Goal: Information Seeking & Learning: Learn about a topic

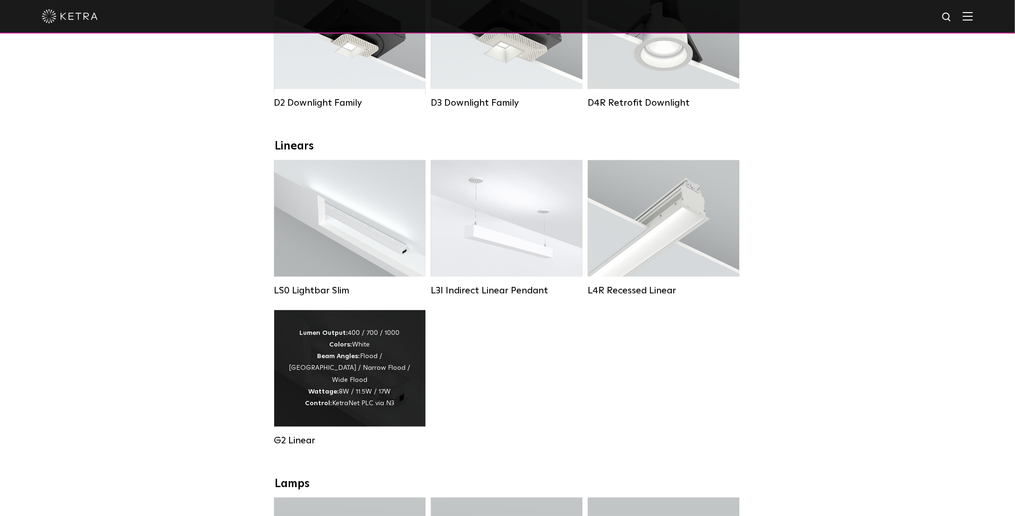
click at [315, 376] on div "Lumen Output: 400 / 700 / 1000 Colors: White Beam Angles: Flood / [GEOGRAPHIC_D…" at bounding box center [349, 368] width 123 height 82
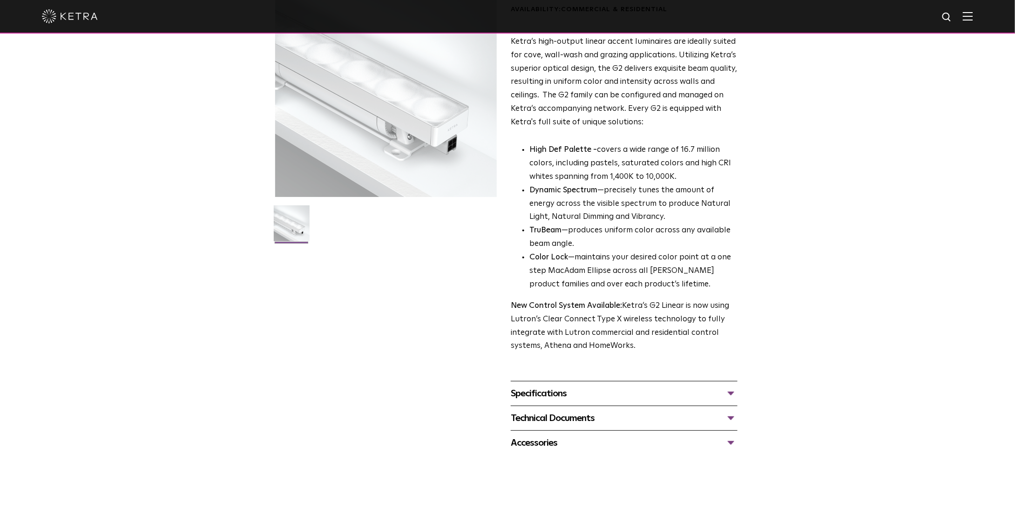
scroll to position [186, 0]
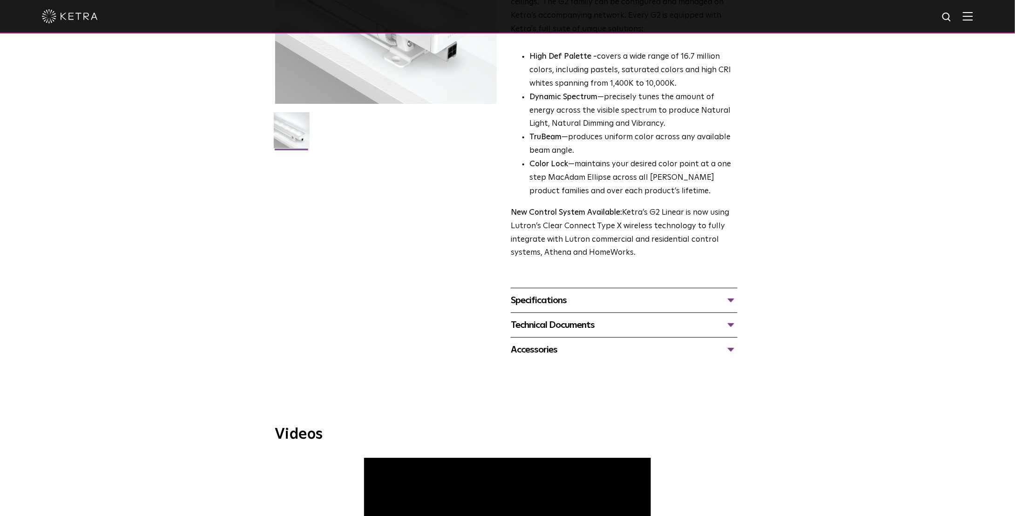
click at [722, 297] on div "Specifications" at bounding box center [624, 300] width 227 height 15
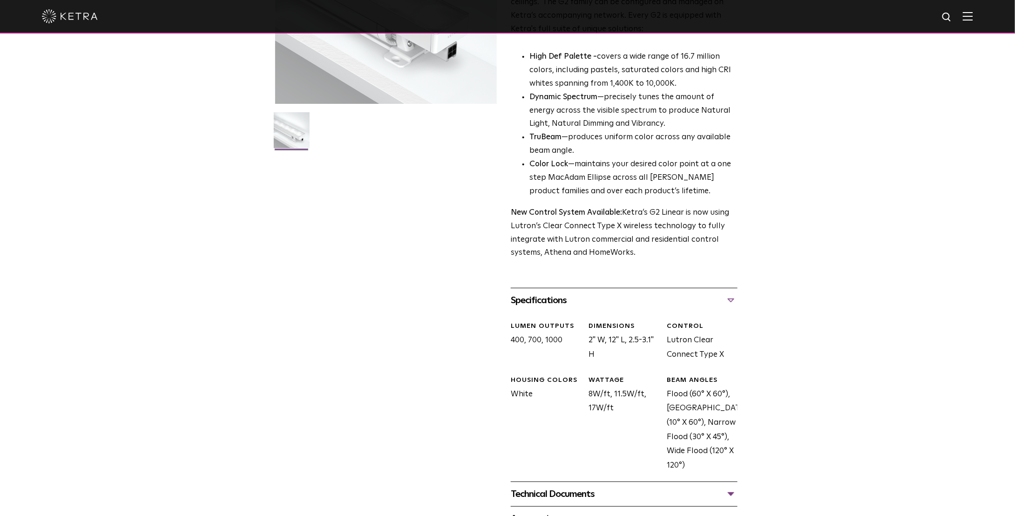
scroll to position [233, 0]
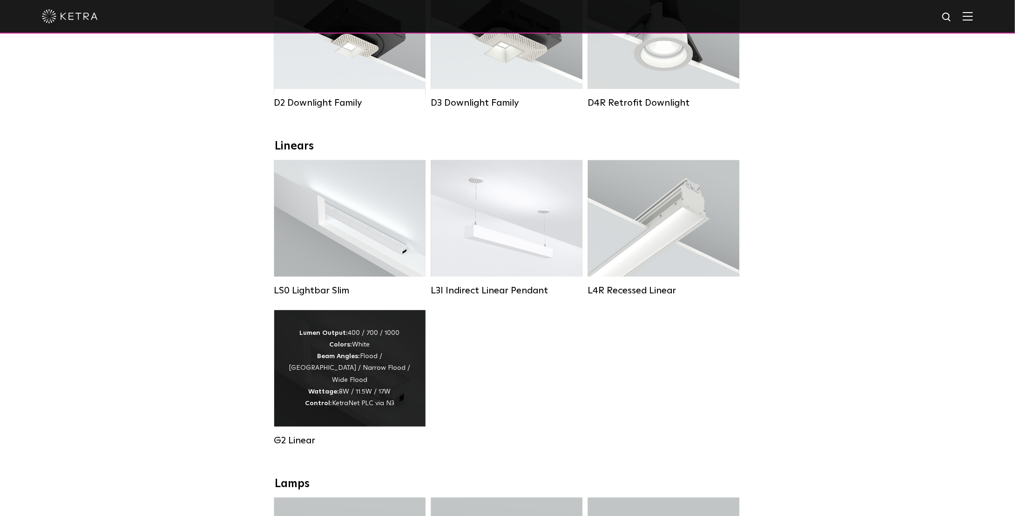
click at [356, 352] on div "Lumen Output: 400 / 700 / 1000 Colors: White Beam Angles: Flood / Graze / Narro…" at bounding box center [349, 368] width 123 height 82
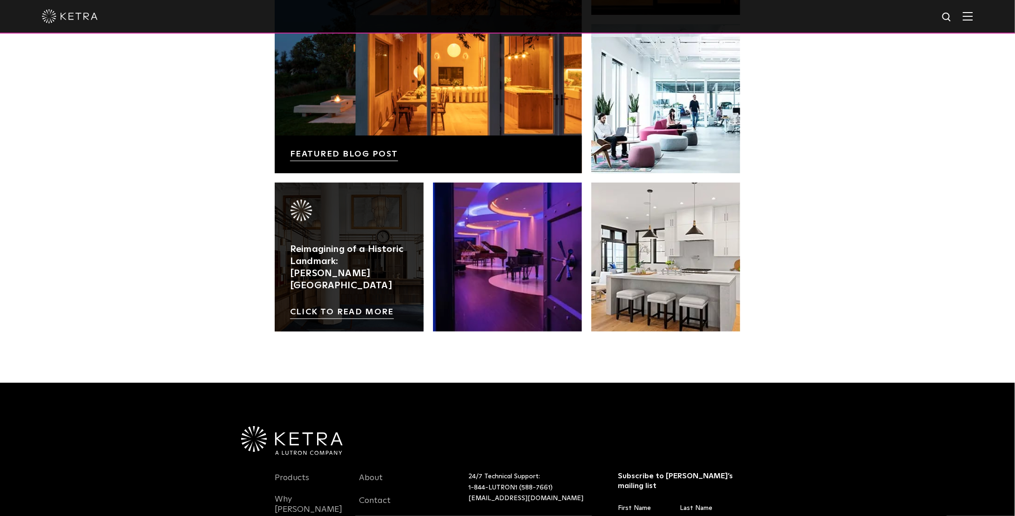
scroll to position [1679, 0]
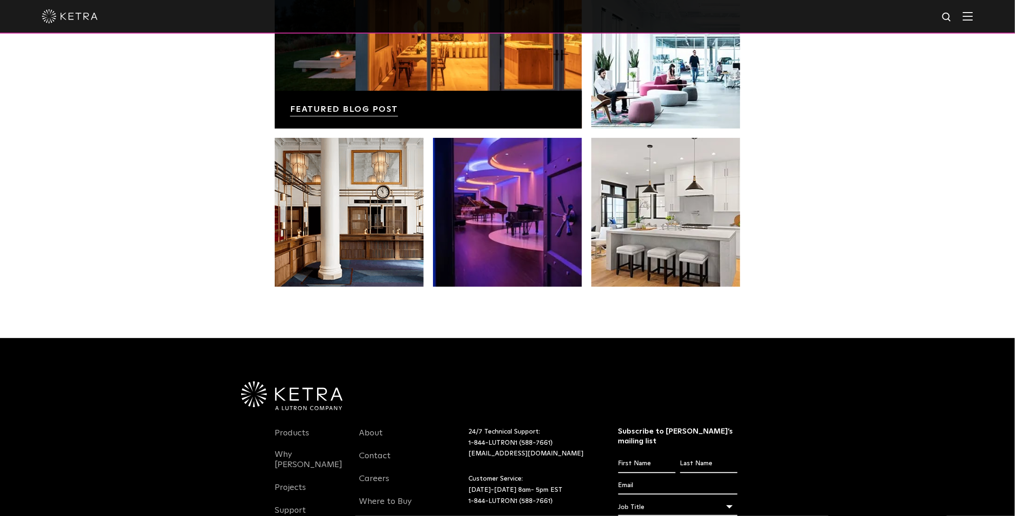
scroll to position [1910, 0]
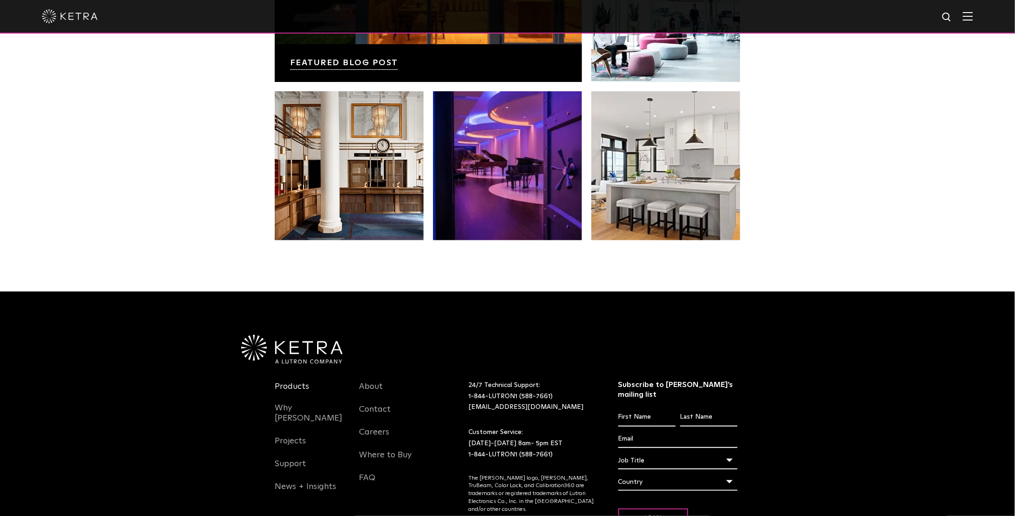
click at [293, 381] on link "Products" at bounding box center [292, 391] width 34 height 21
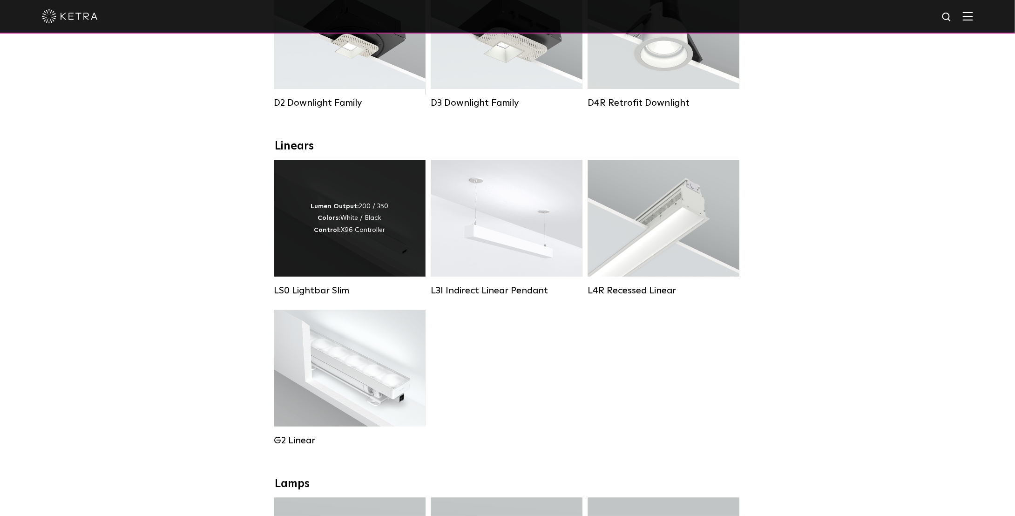
scroll to position [279, 0]
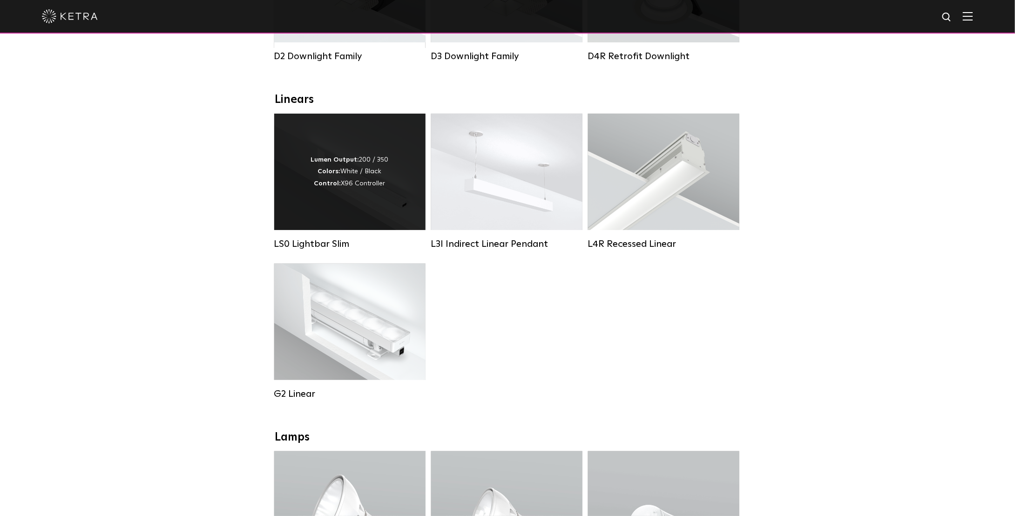
click at [335, 351] on link "G2 Linear Lumen Output: 400 / 700 / 1000 Colors: White Beam Angles: Flood / [GE…" at bounding box center [349, 332] width 151 height 136
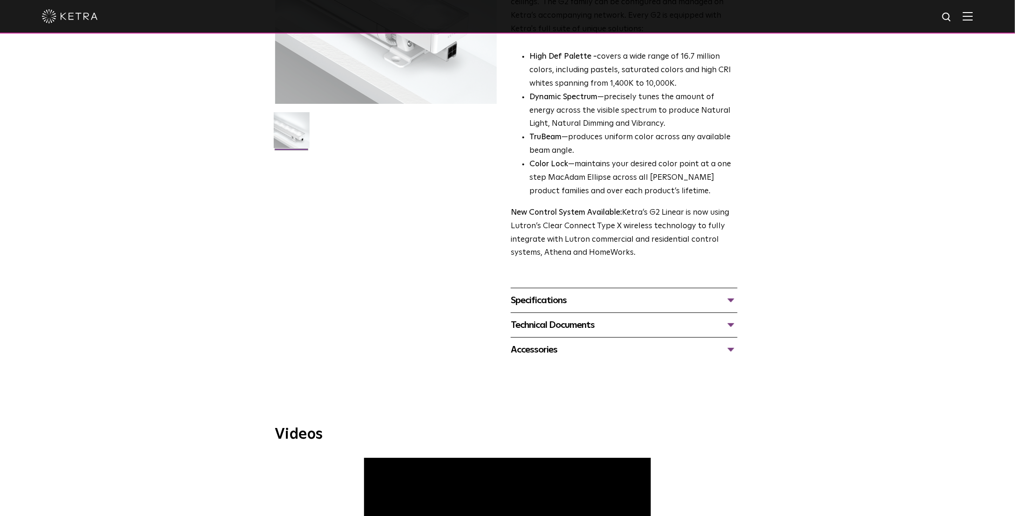
scroll to position [233, 0]
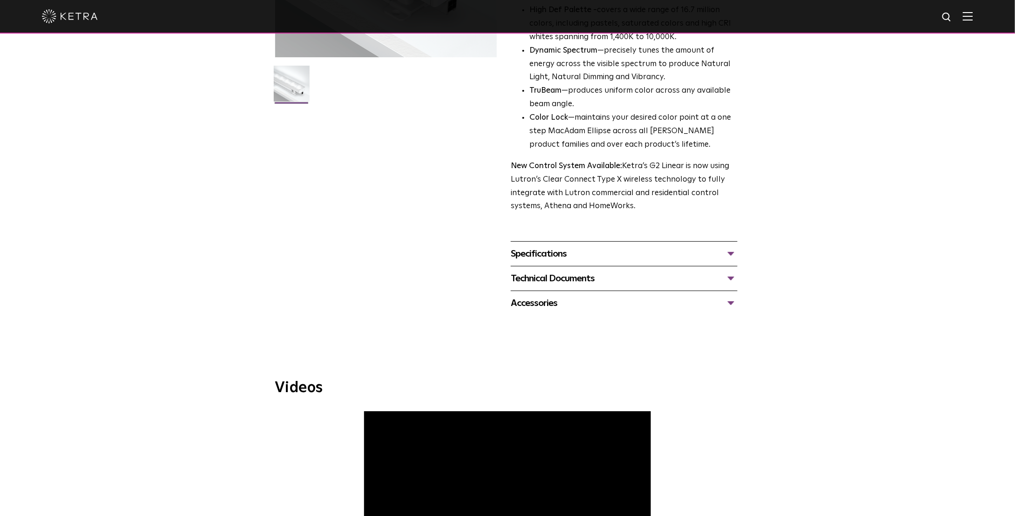
click at [571, 253] on div "Specifications" at bounding box center [624, 253] width 227 height 15
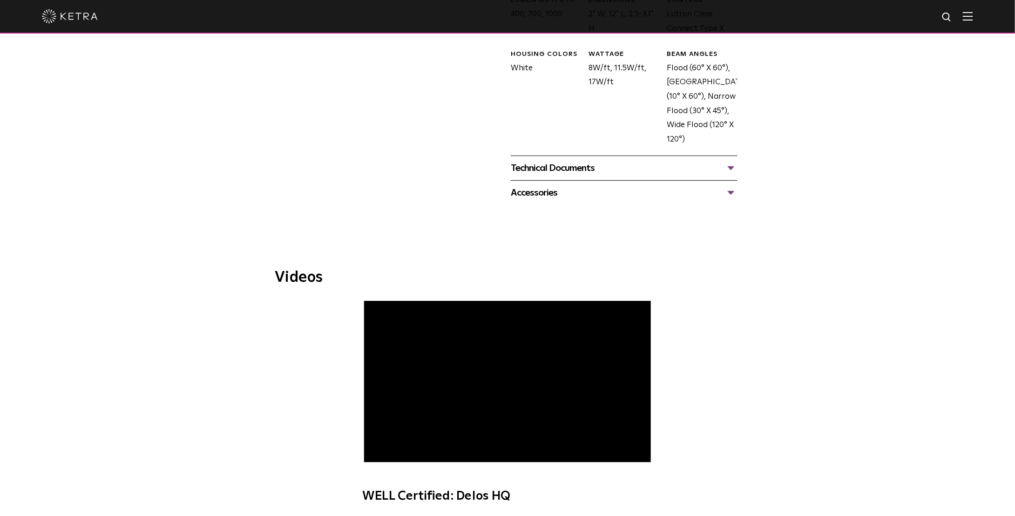
scroll to position [373, 0]
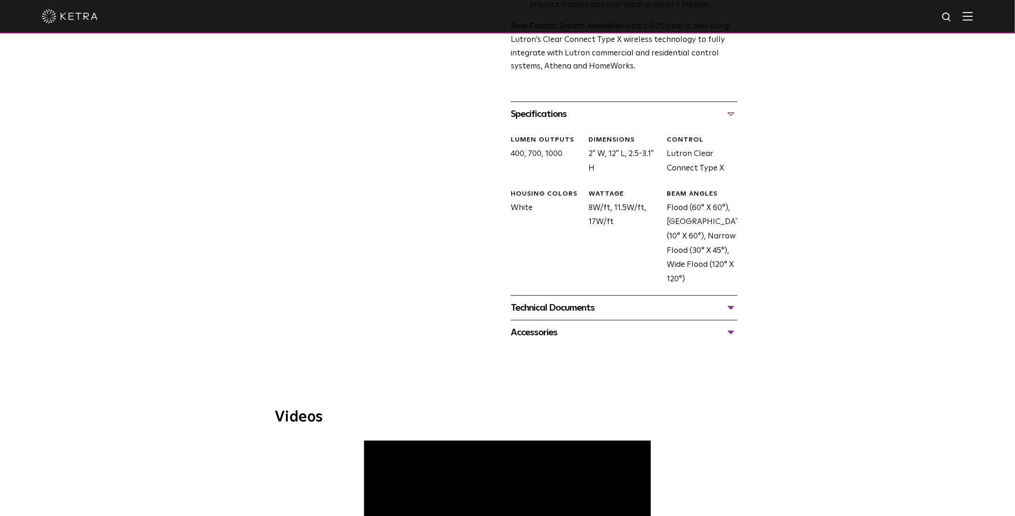
click at [573, 301] on div "Technical Documents" at bounding box center [624, 307] width 227 height 15
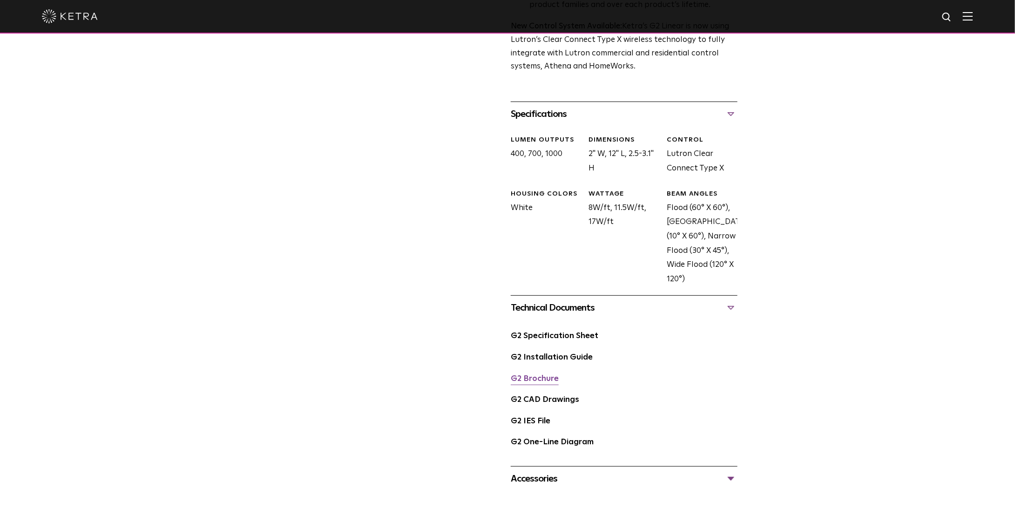
click at [525, 381] on link "G2 Brochure" at bounding box center [535, 379] width 48 height 8
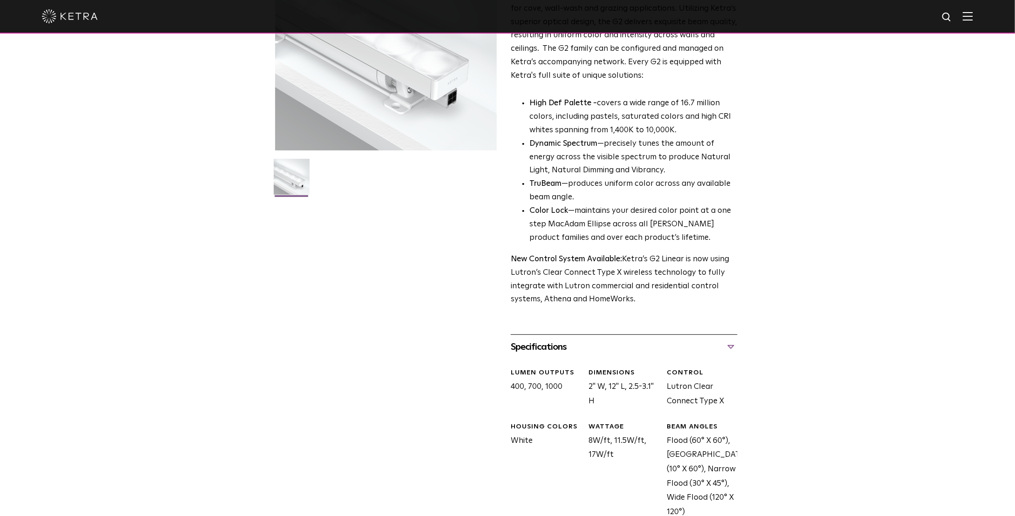
scroll to position [0, 0]
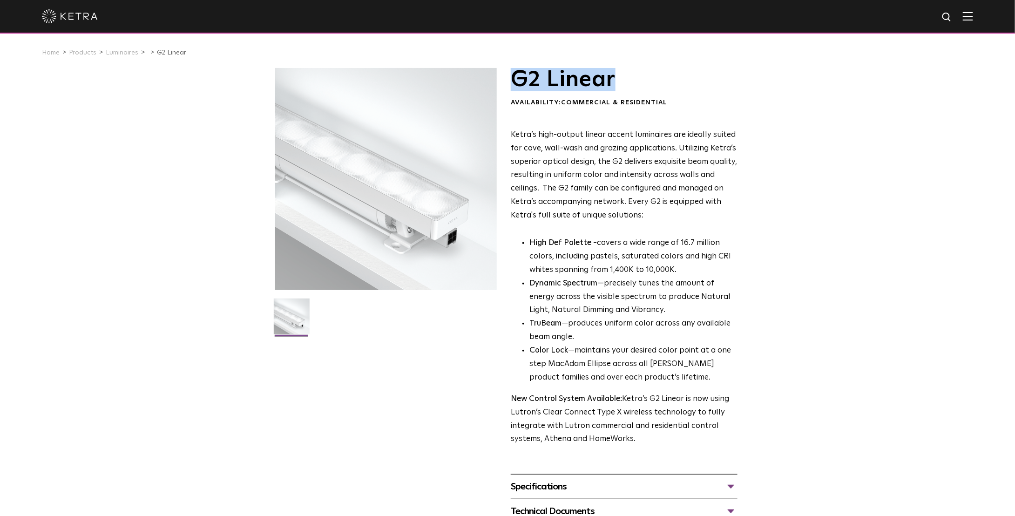
drag, startPoint x: 515, startPoint y: 83, endPoint x: 617, endPoint y: 87, distance: 102.1
click at [617, 87] on h1 "G2 Linear" at bounding box center [624, 79] width 227 height 23
copy h1 "G2 Linear"
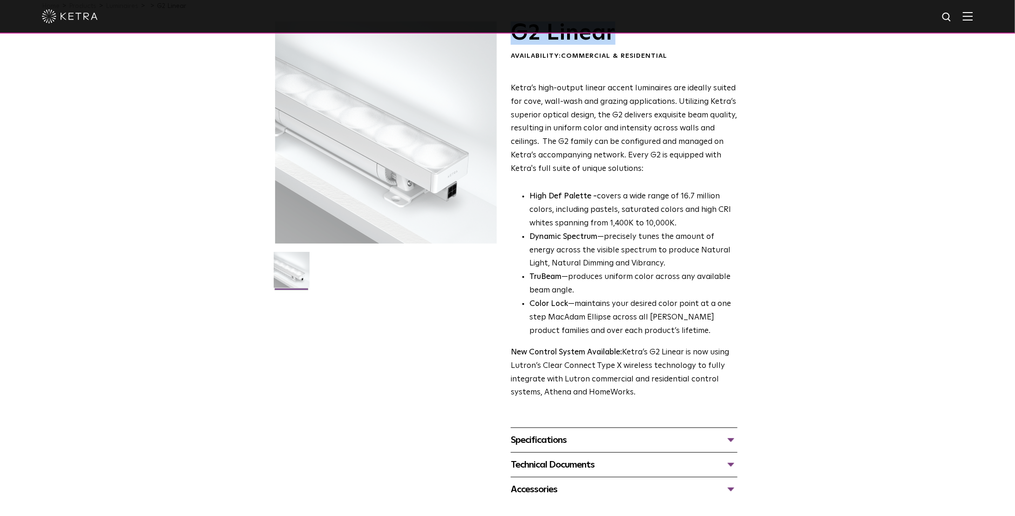
scroll to position [93, 0]
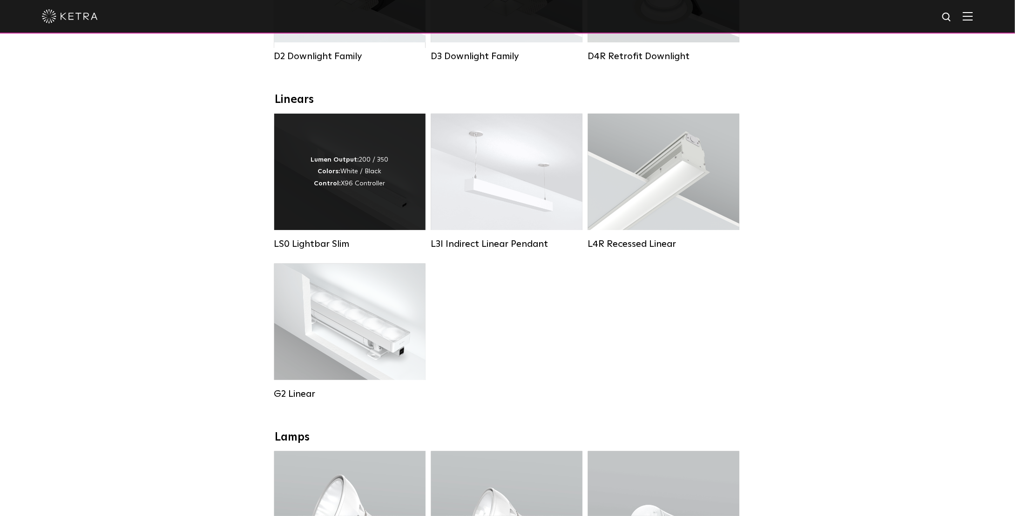
click at [391, 209] on div "Lumen Output: 200 / 350 Colors: White / Black Control: X96 Controller" at bounding box center [349, 172] width 151 height 116
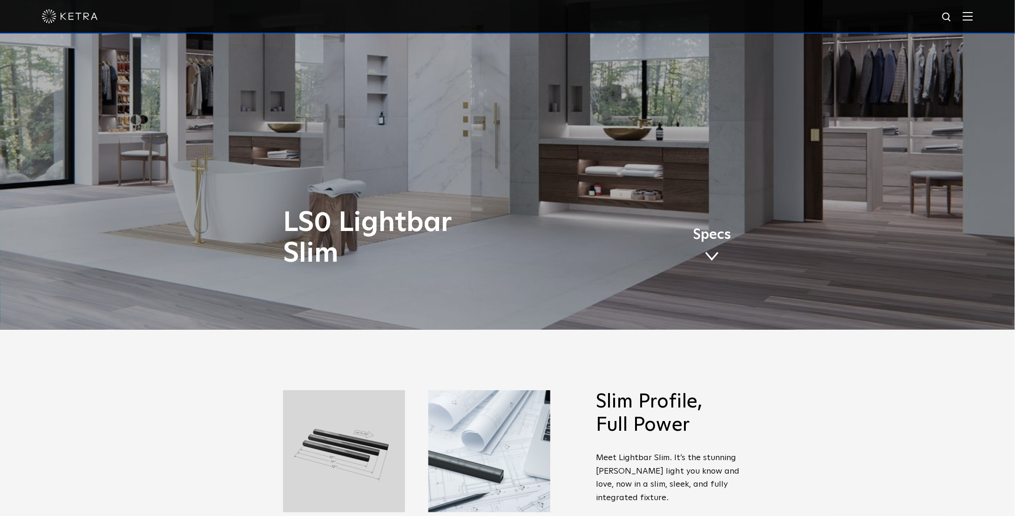
scroll to position [233, 0]
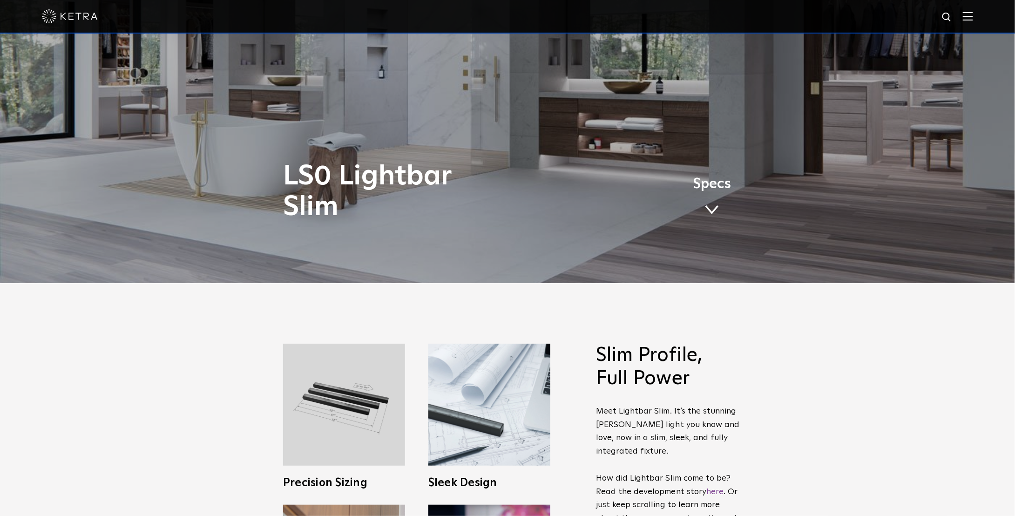
click at [719, 205] on link "Specs" at bounding box center [712, 200] width 38 height 36
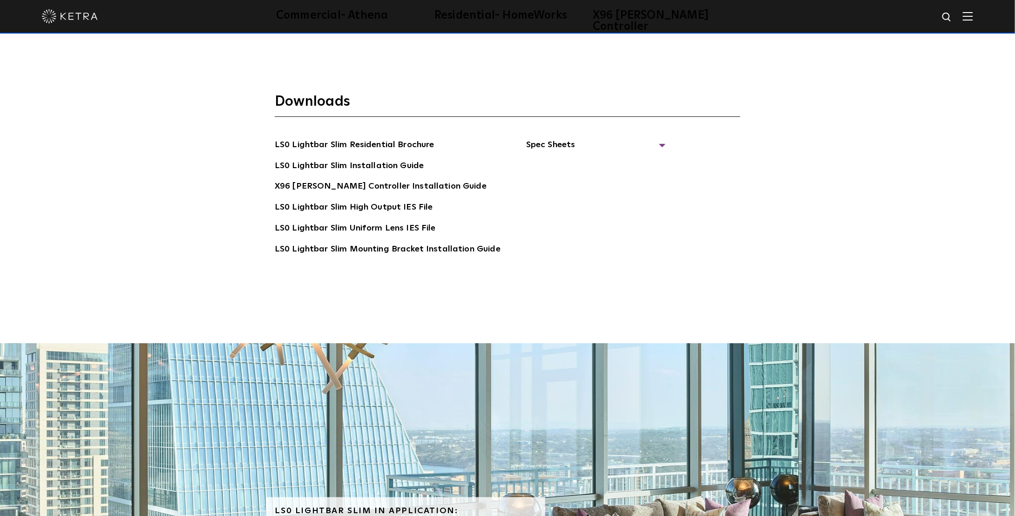
scroll to position [2182, 0]
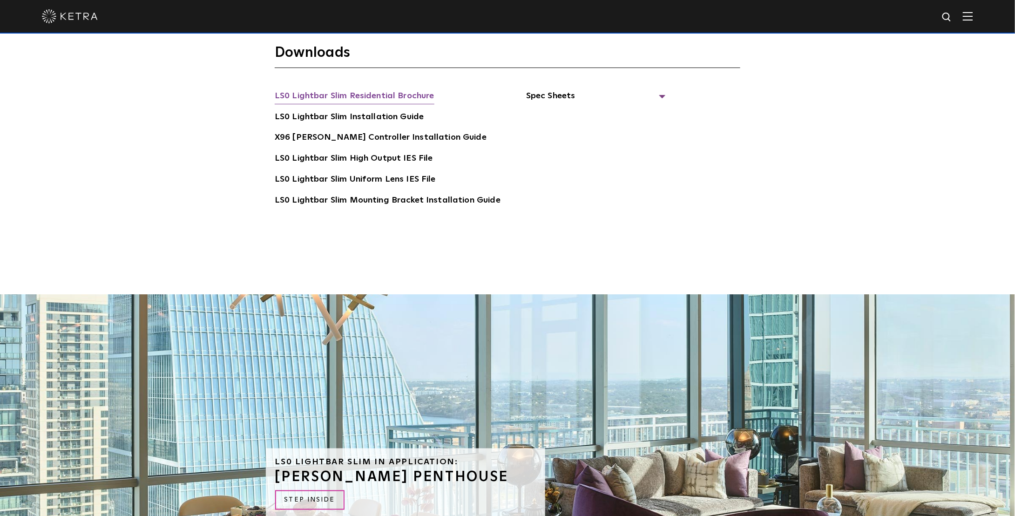
click at [340, 89] on link "LS0 Lightbar Slim Residential Brochure" at bounding box center [355, 96] width 160 height 15
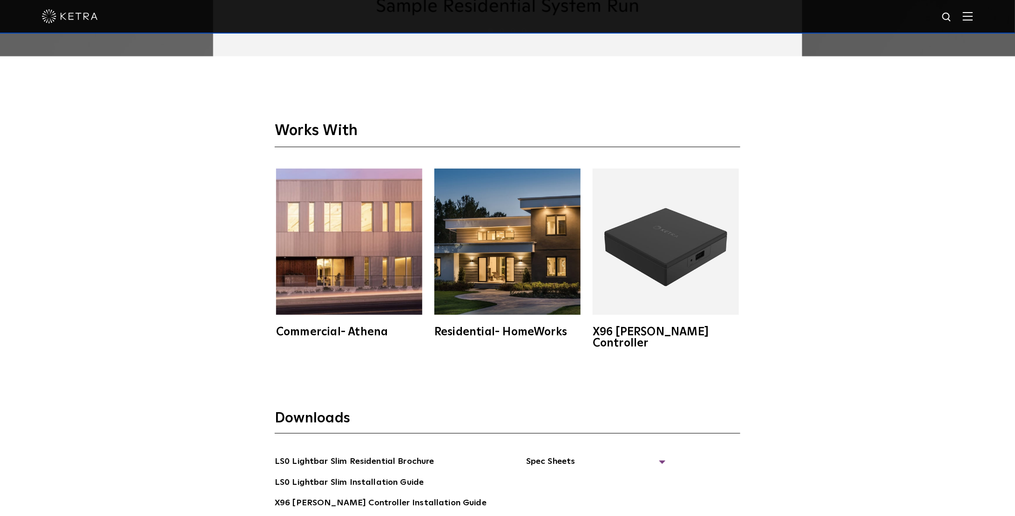
scroll to position [2003, 0]
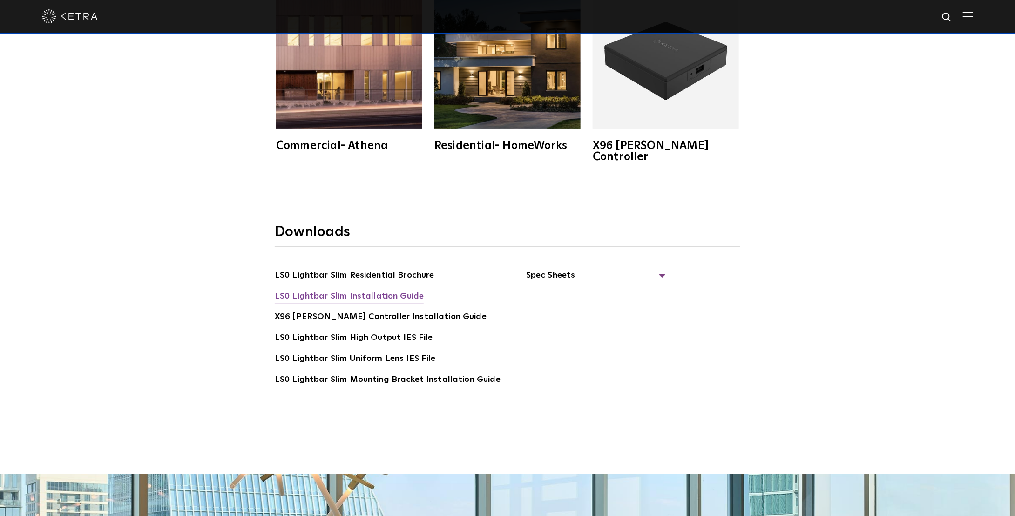
click at [373, 290] on link "LS0 Lightbar Slim Installation Guide" at bounding box center [349, 297] width 149 height 15
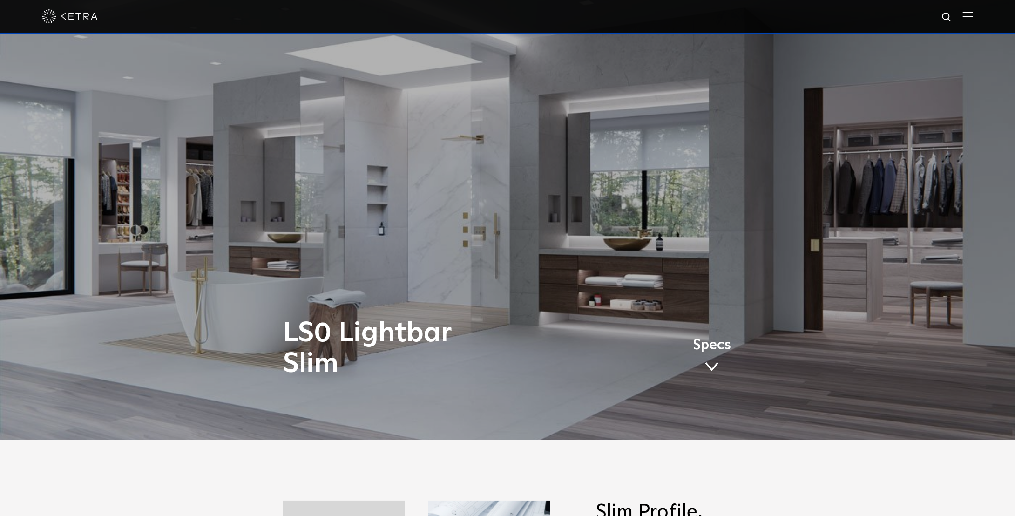
scroll to position [0, 0]
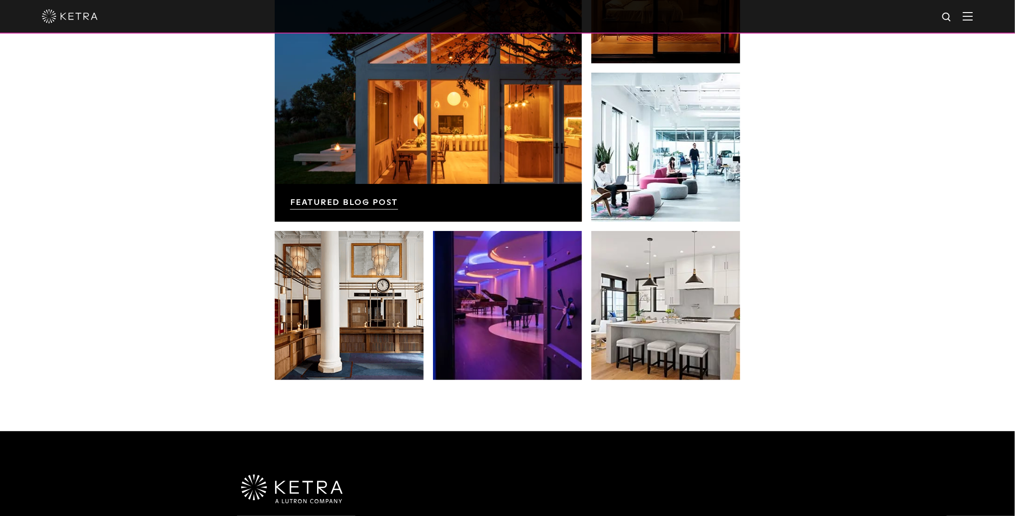
scroll to position [1910, 0]
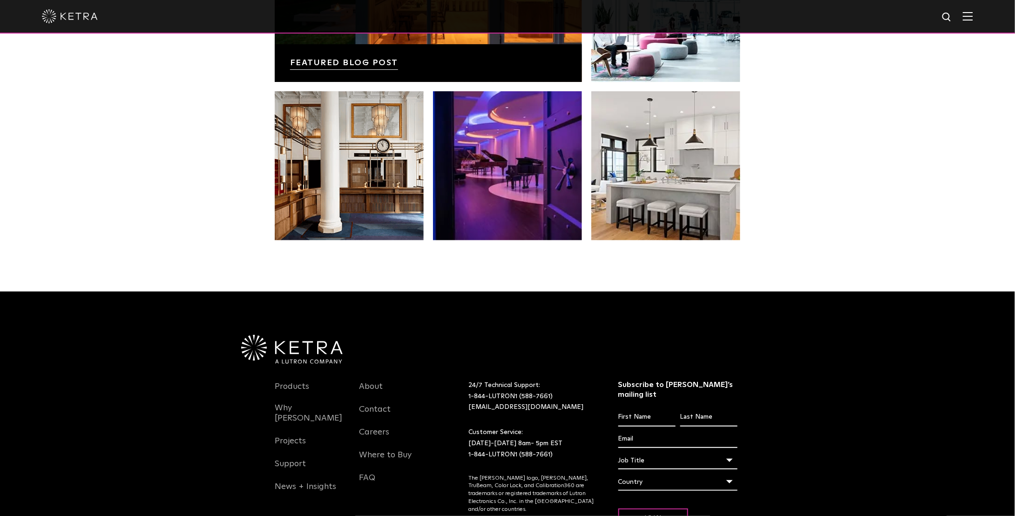
click at [313, 403] on li "Why [PERSON_NAME]" at bounding box center [310, 419] width 71 height 32
click at [309, 380] on li "Products" at bounding box center [310, 391] width 71 height 23
click at [299, 381] on link "Products" at bounding box center [292, 391] width 34 height 21
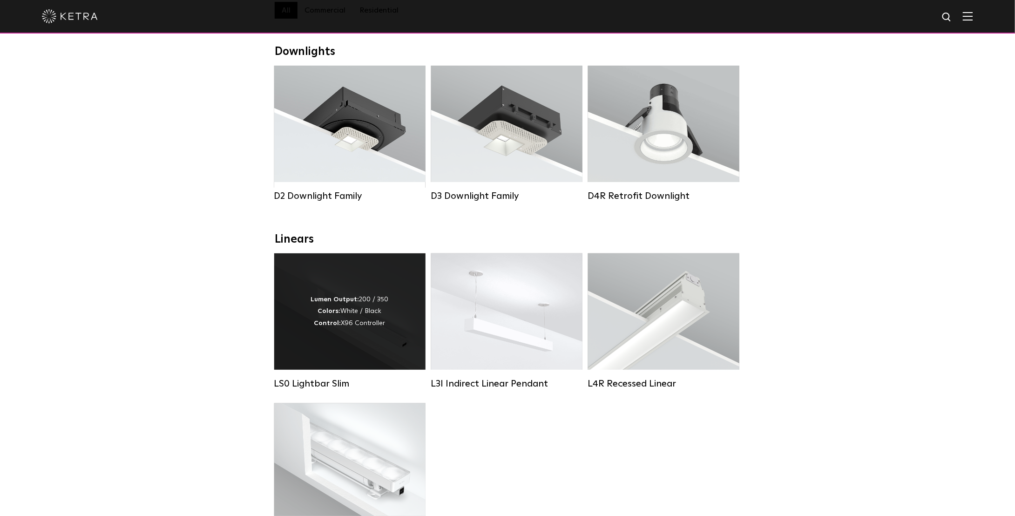
scroll to position [279, 0]
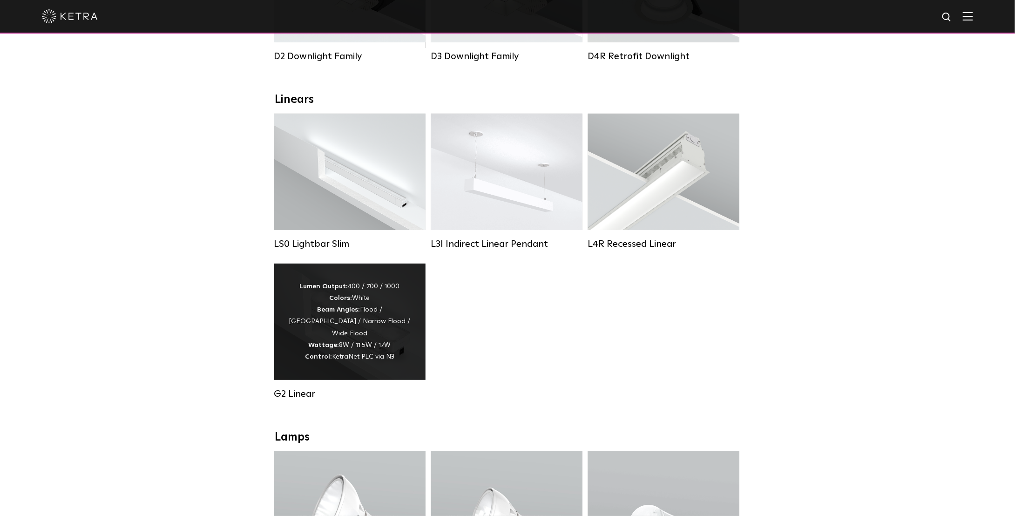
click at [328, 354] on strong "Control:" at bounding box center [318, 357] width 27 height 7
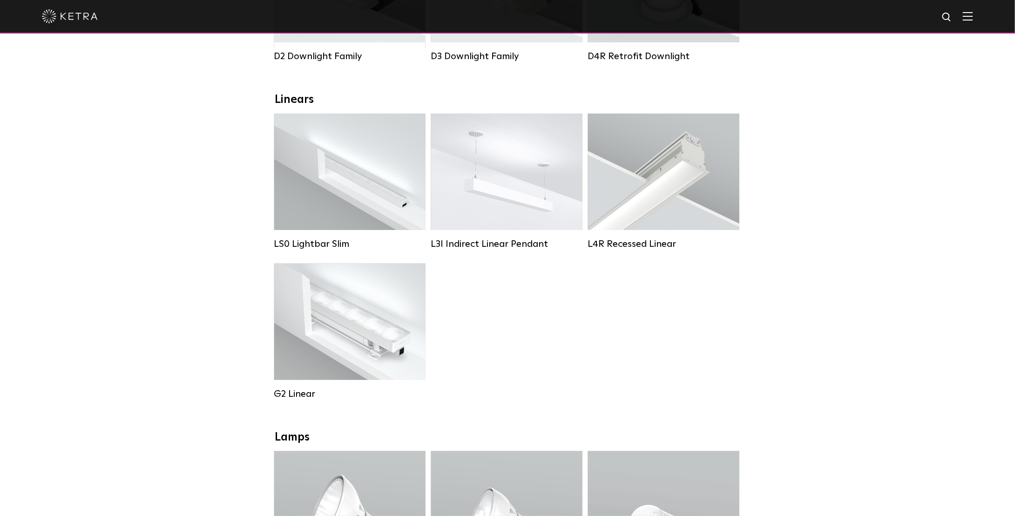
scroll to position [279, 0]
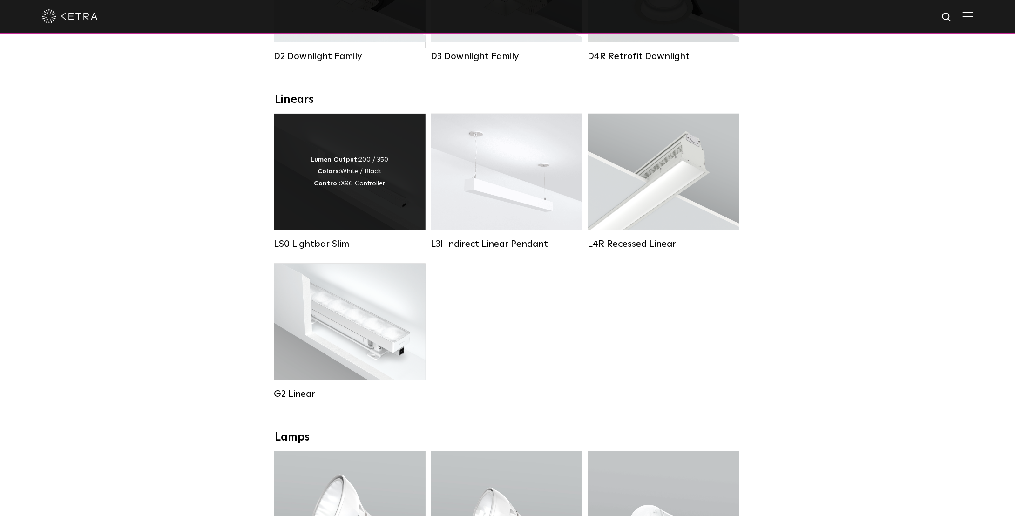
click at [366, 211] on div "Lumen Output: 200 / 350 Colors: White / Black Control: X96 Controller" at bounding box center [349, 172] width 151 height 116
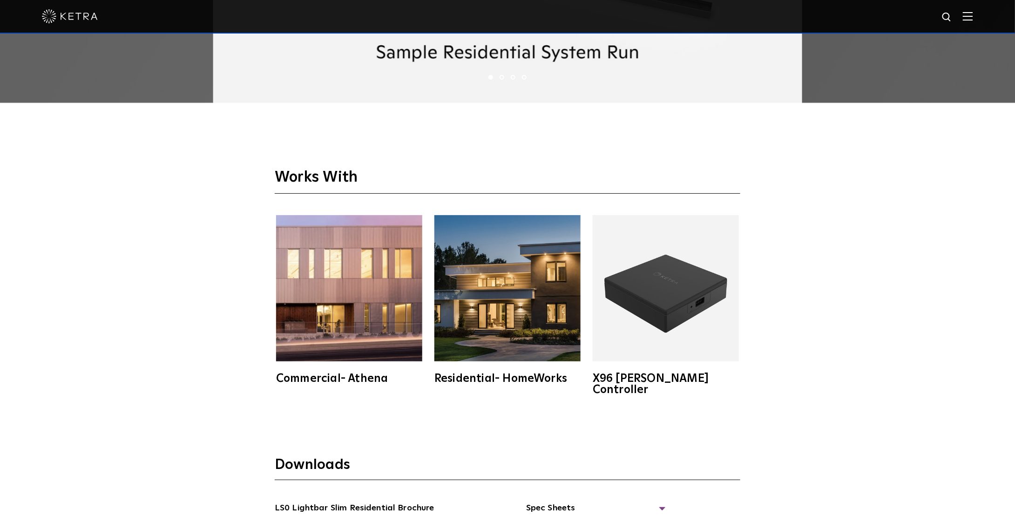
scroll to position [1863, 0]
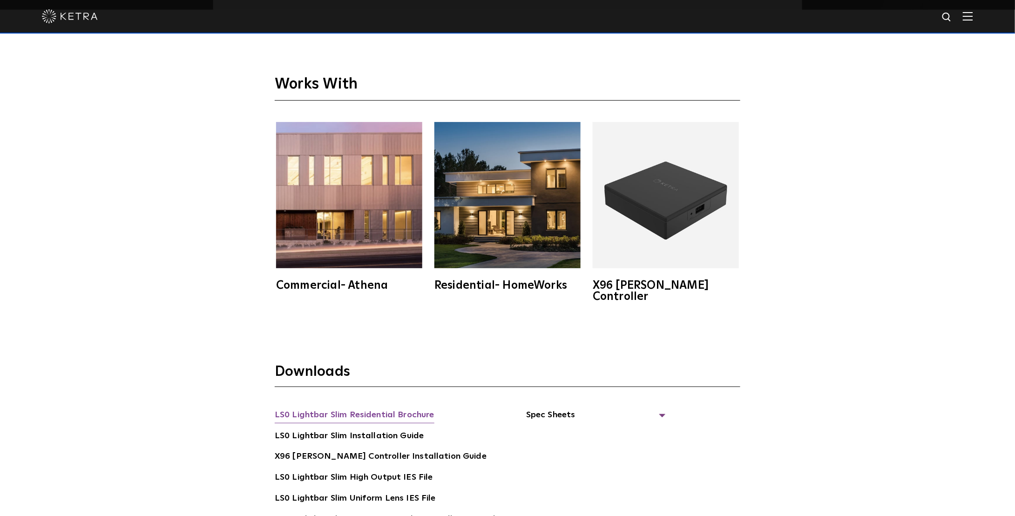
click at [351, 408] on link "LS0 Lightbar Slim Residential Brochure" at bounding box center [355, 415] width 160 height 15
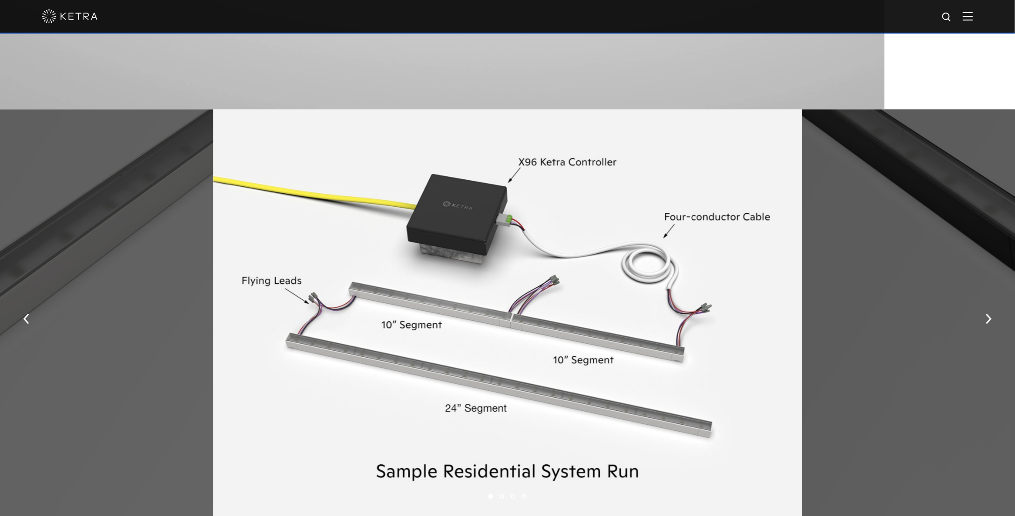
scroll to position [1164, 0]
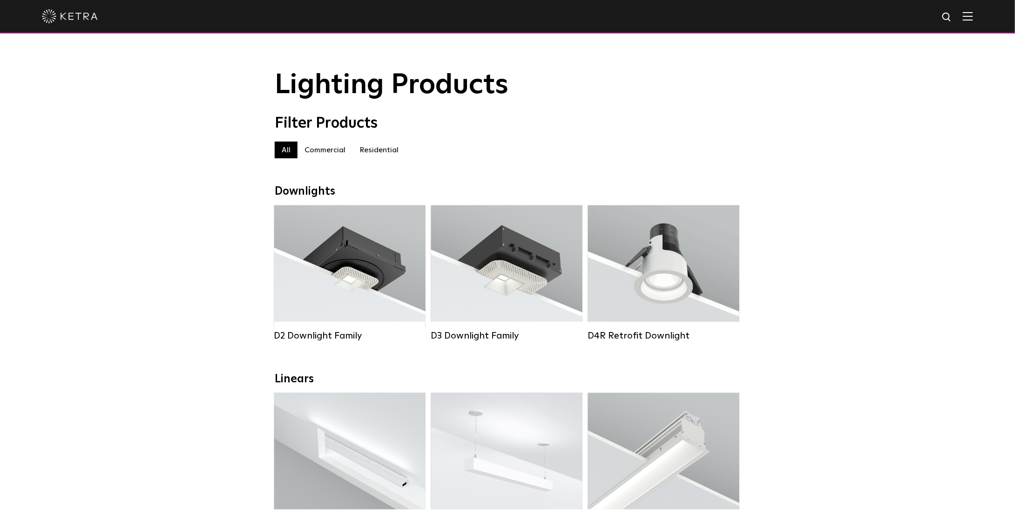
click at [311, 149] on label "Commercial" at bounding box center [325, 150] width 55 height 17
click at [377, 152] on label "Residential" at bounding box center [379, 150] width 53 height 17
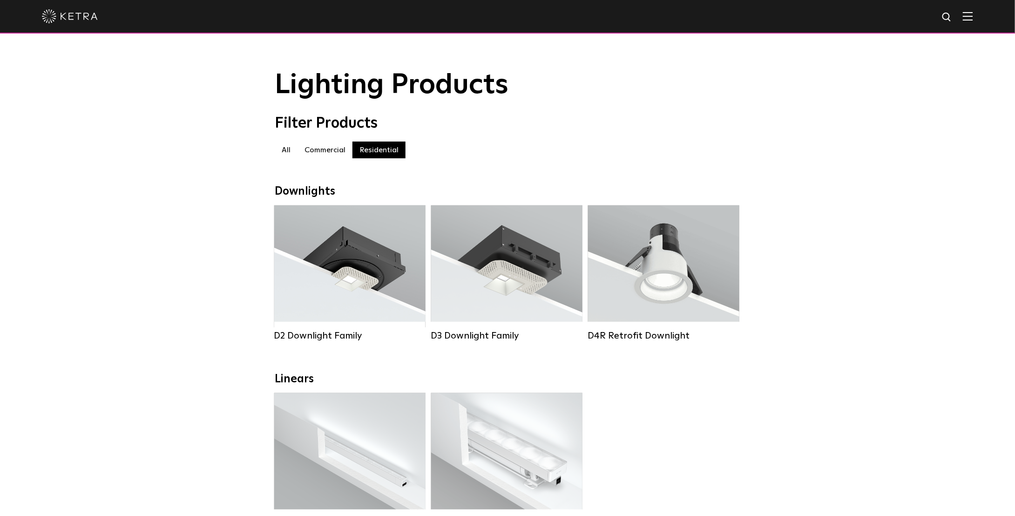
click at [325, 149] on label "Commercial" at bounding box center [325, 150] width 55 height 17
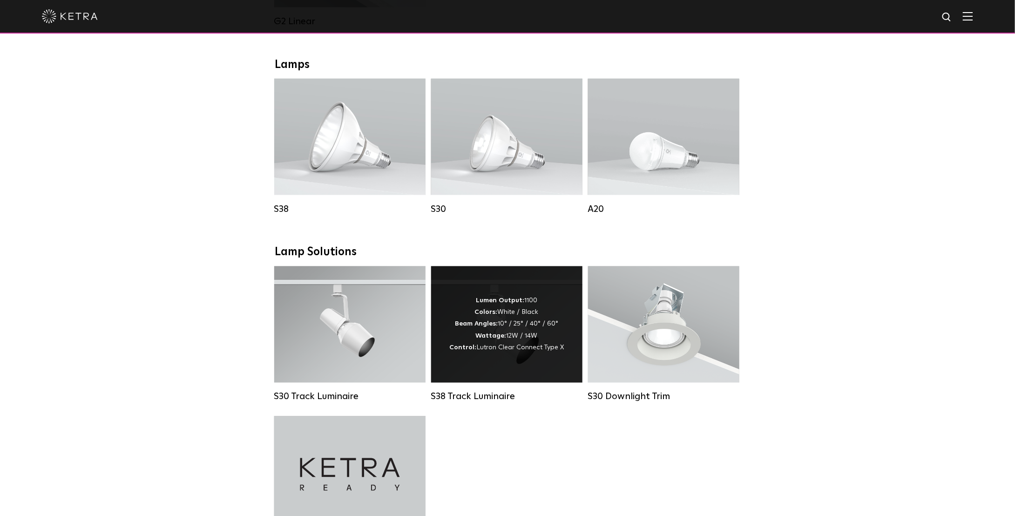
scroll to position [605, 0]
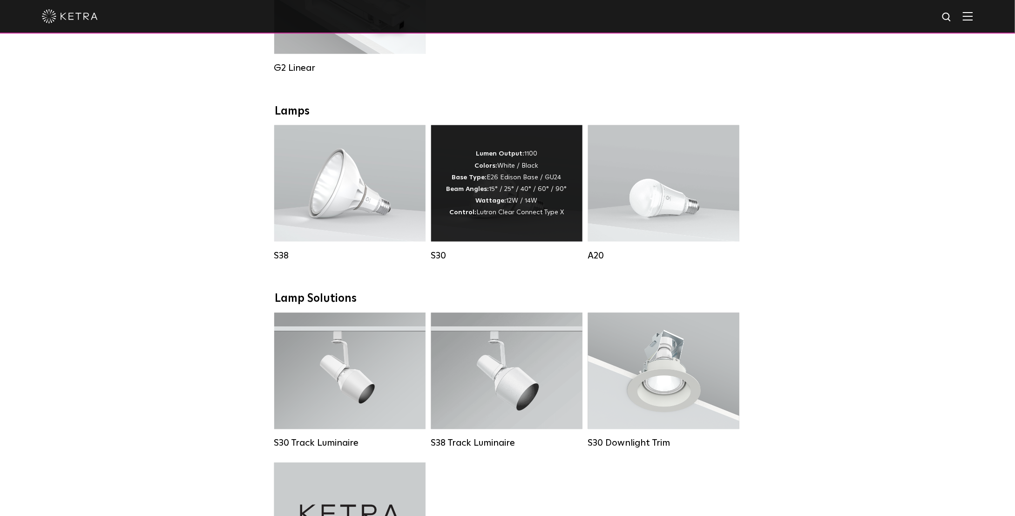
click at [517, 234] on div "Lumen Output: 1100 Colors: White / Black Base Type: E26 Edison Base / GU24 Beam…" at bounding box center [506, 183] width 151 height 116
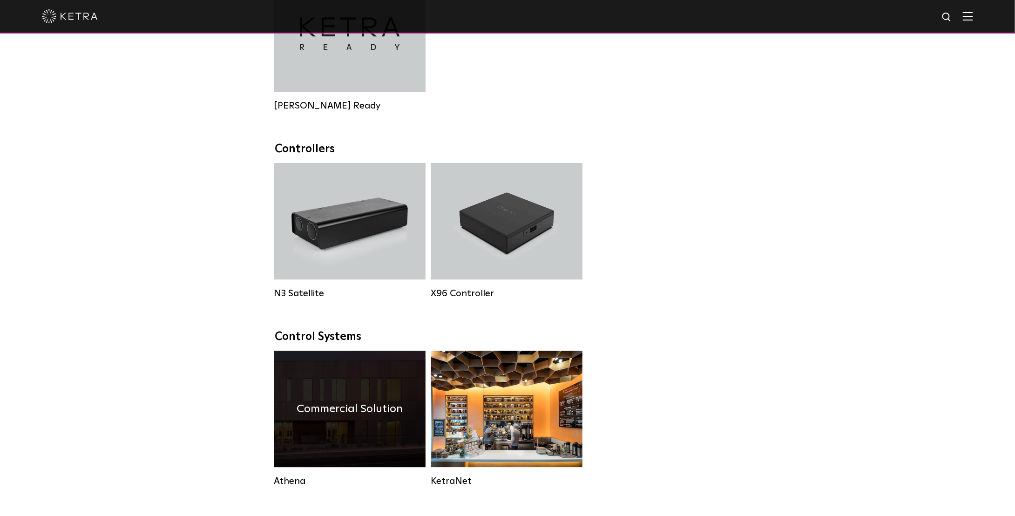
scroll to position [605, 0]
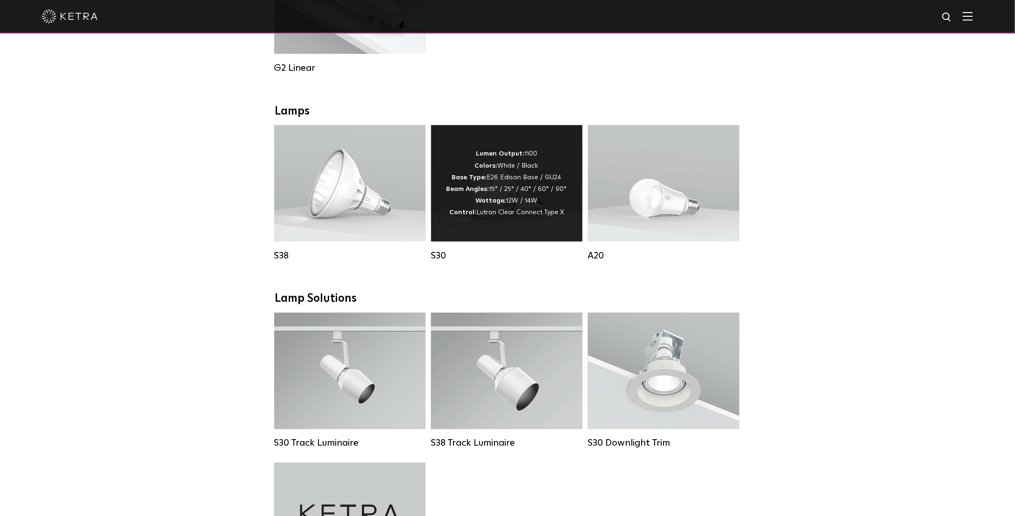
click at [462, 191] on div "Lumen Output: 1100 Colors: White / Black Base Type: E26 Edison Base / GU24 Beam…" at bounding box center [507, 183] width 121 height 70
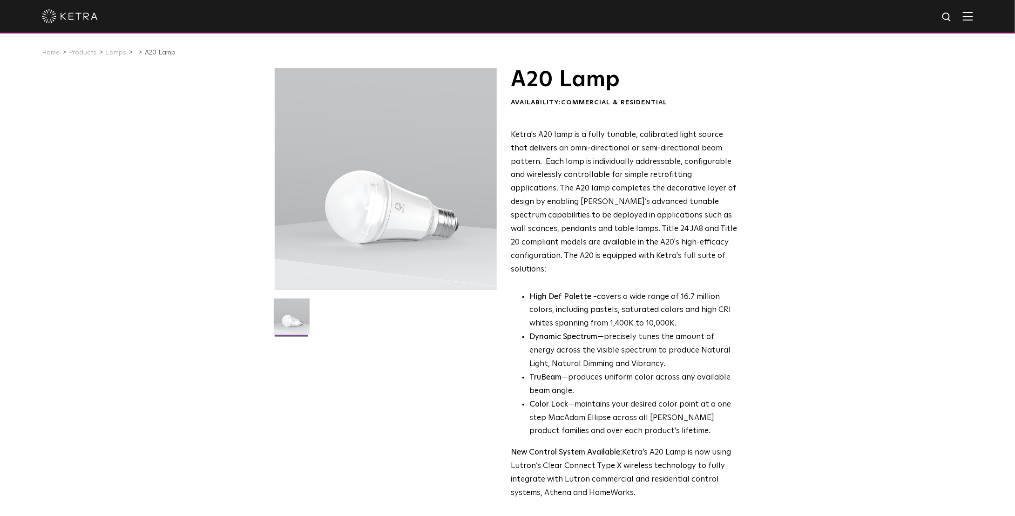
click at [530, 291] on li "High Def Palette - covers a wide range of 16.7 million colors, including pastel…" at bounding box center [634, 311] width 208 height 41
click at [512, 136] on div "A20 Lamp Availability: Commercial & Residential Ketra's A20 lamp is a fully tun…" at bounding box center [508, 323] width 466 height 510
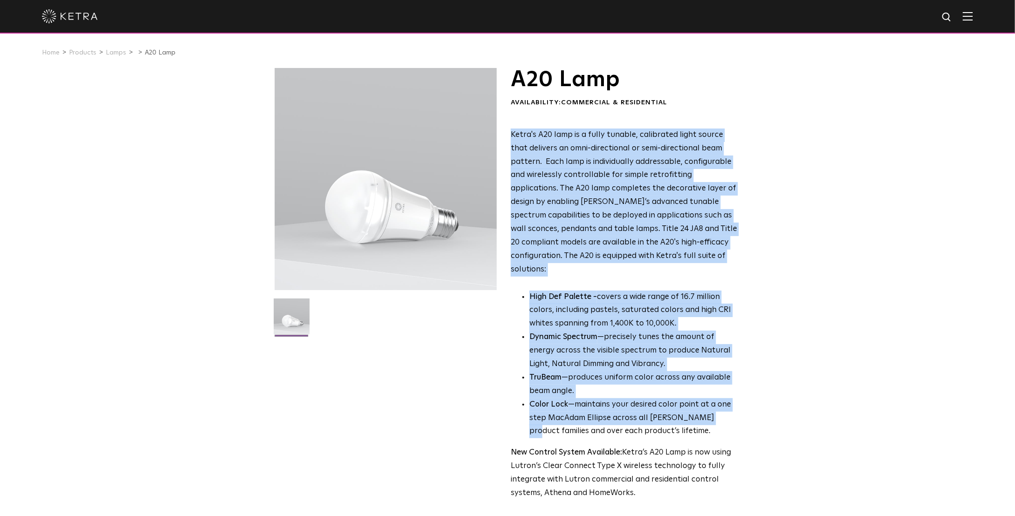
drag, startPoint x: 512, startPoint y: 136, endPoint x: 713, endPoint y: 410, distance: 340.0
click at [713, 410] on div "Ketra's A20 lamp is a fully tunable, calibrated light source that delivers an o…" at bounding box center [624, 315] width 227 height 372
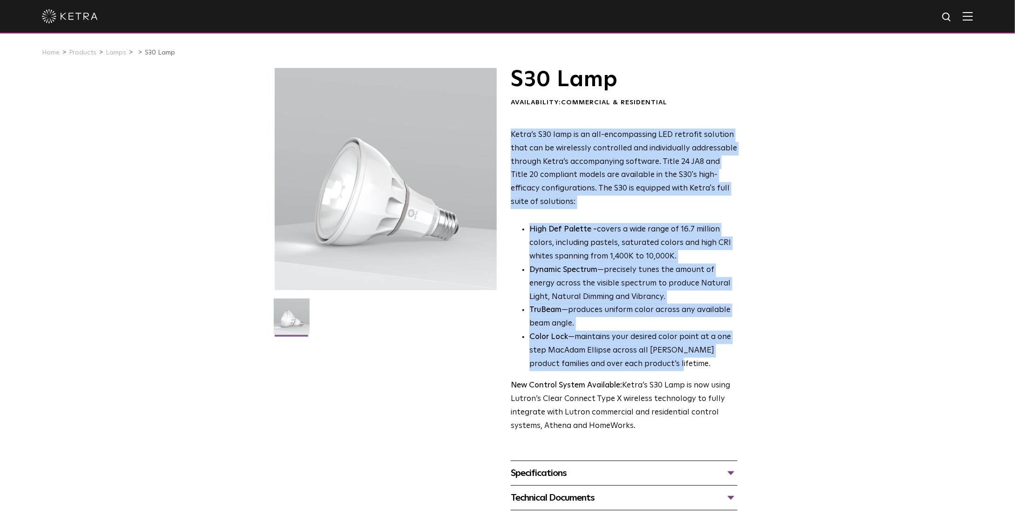
drag, startPoint x: 512, startPoint y: 137, endPoint x: 675, endPoint y: 361, distance: 276.8
click at [675, 361] on div "Ketra’s S30 lamp is an all-encompassing LED retrofit solution that can be wirel…" at bounding box center [624, 281] width 227 height 305
copy div "Ketra’s S30 lamp is an all-encompassing LED retrofit solution that can be wirel…"
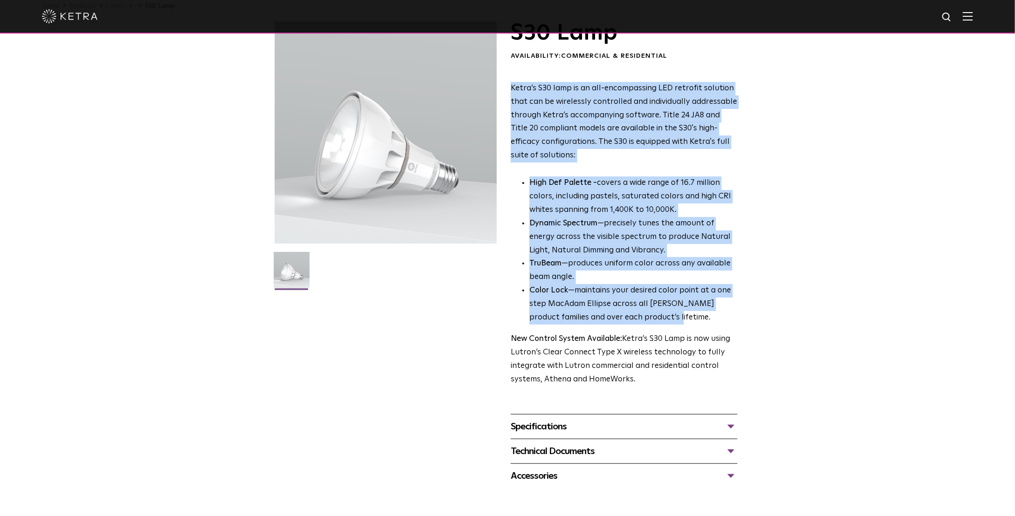
scroll to position [93, 0]
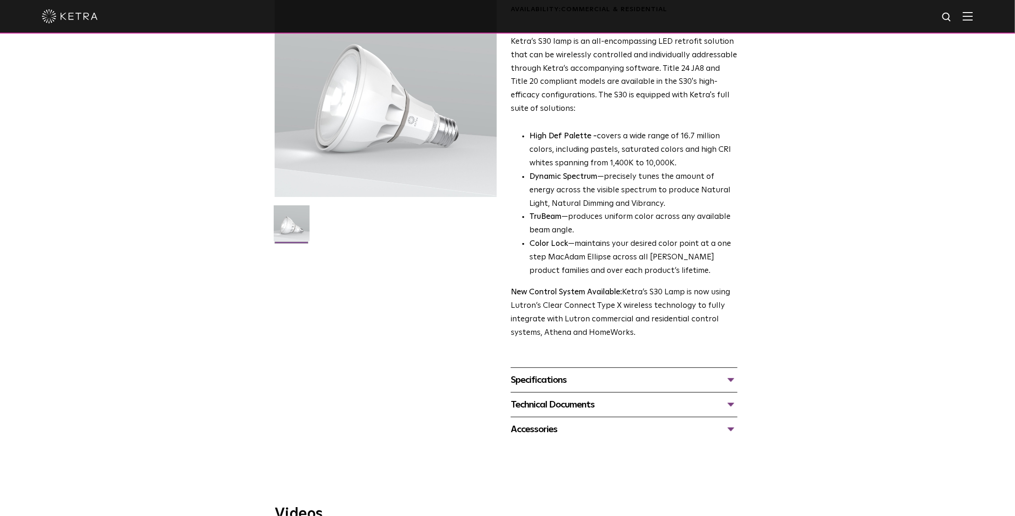
click at [723, 377] on div "Specifications" at bounding box center [624, 380] width 227 height 15
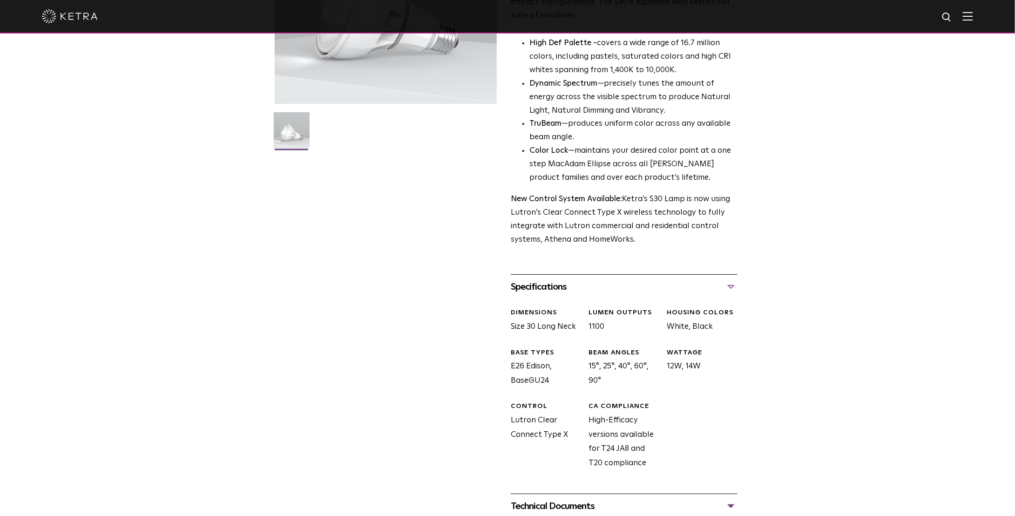
scroll to position [279, 0]
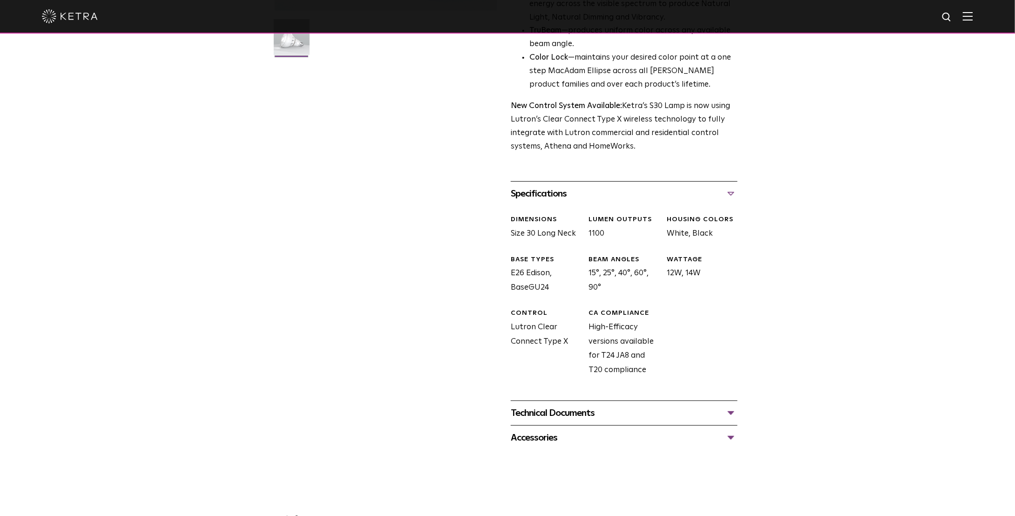
click at [688, 420] on div "Technical Documents" at bounding box center [624, 413] width 227 height 15
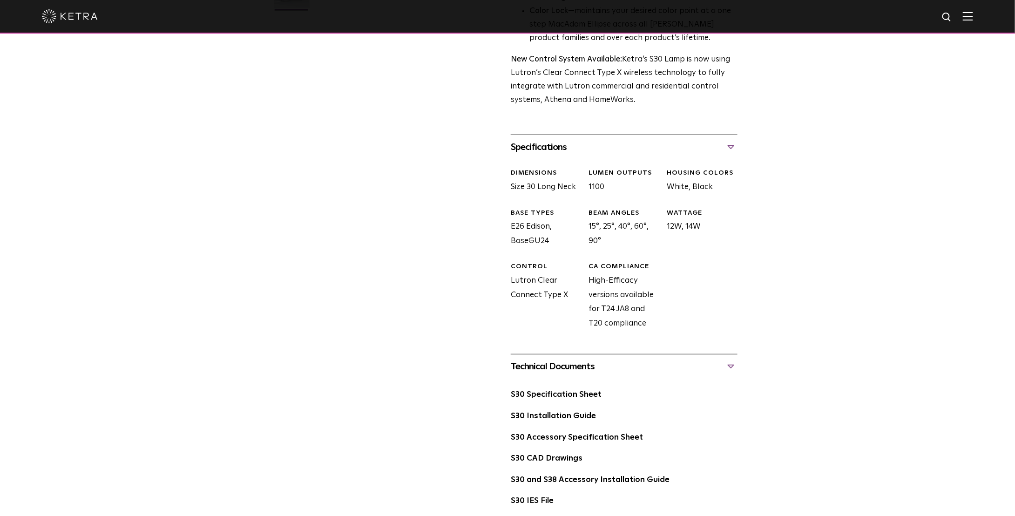
scroll to position [373, 0]
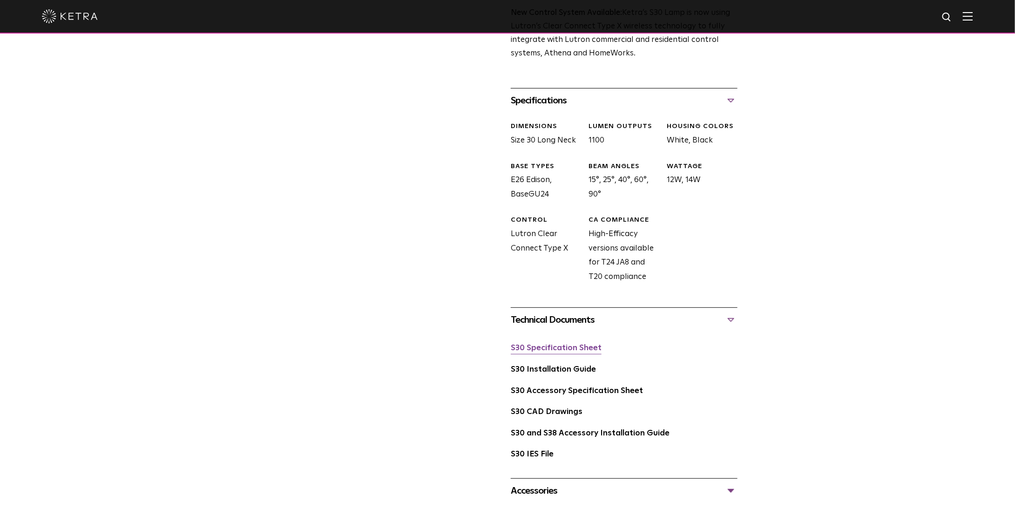
click at [582, 351] on link "S30 Specification Sheet" at bounding box center [556, 348] width 91 height 8
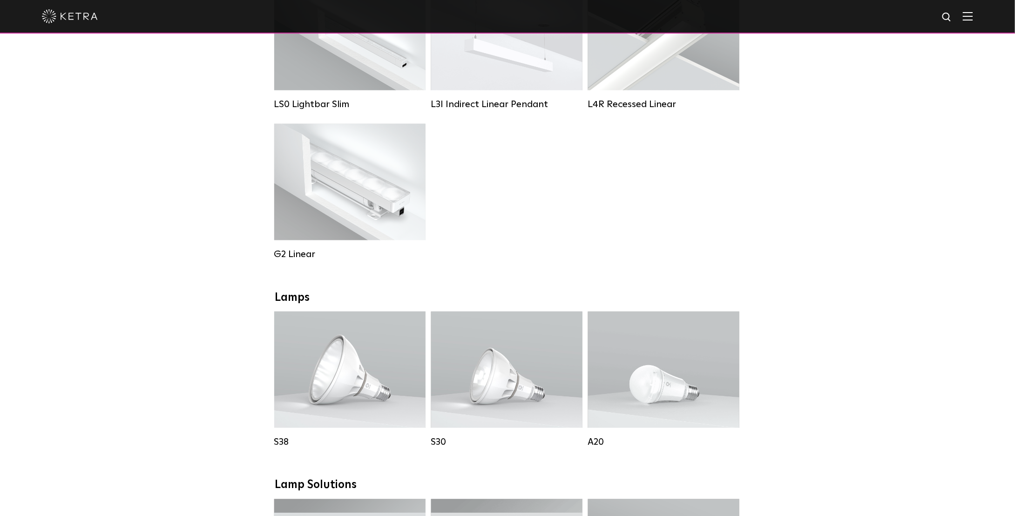
scroll to position [512, 0]
